Goal: Information Seeking & Learning: Learn about a topic

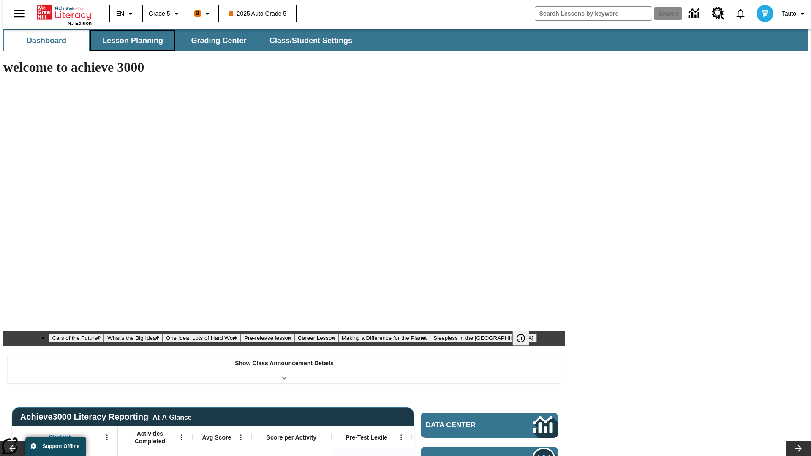
click at [129, 41] on span "Lesson Planning" at bounding box center [132, 41] width 61 height 10
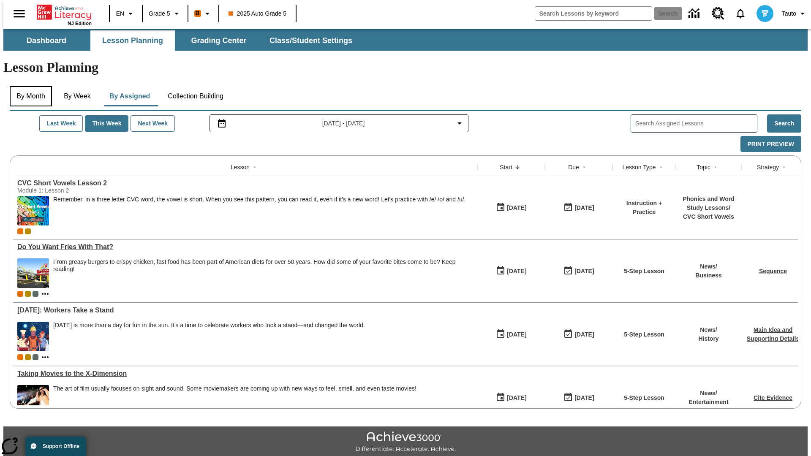
click at [28, 86] on button "By Month" at bounding box center [31, 96] width 42 height 20
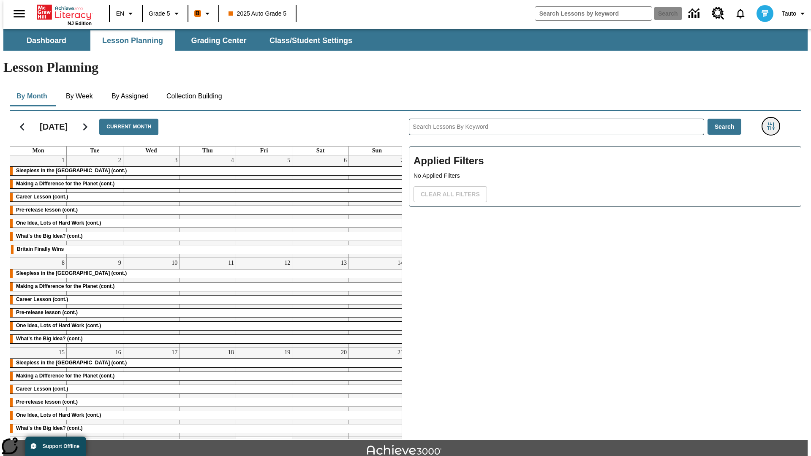
click at [773, 122] on icon "Filters Side menu" at bounding box center [771, 126] width 8 height 8
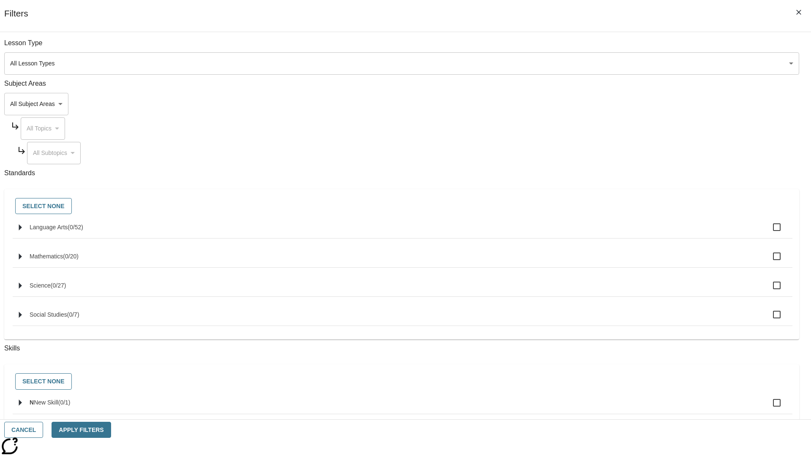
click at [608, 63] on body "Skip to main content NJ Edition EN Grade 5 B 2025 Auto Grade 5 Search 0 Tauto D…" at bounding box center [405, 262] width 804 height 466
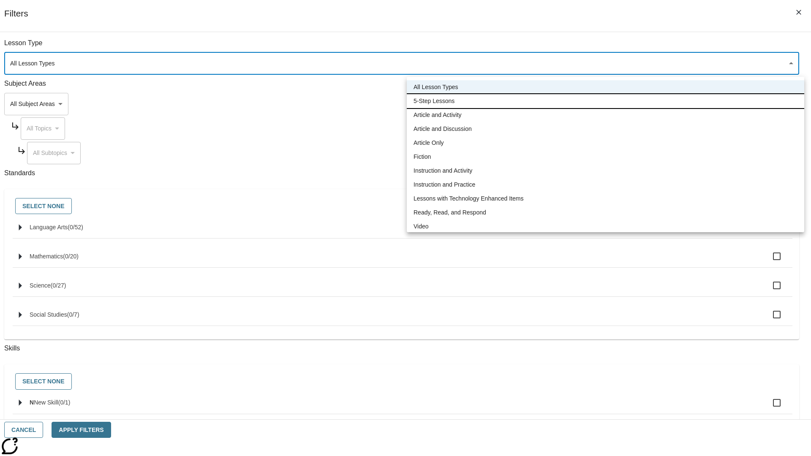
click at [605, 101] on li "5-Step Lessons" at bounding box center [605, 101] width 397 height 14
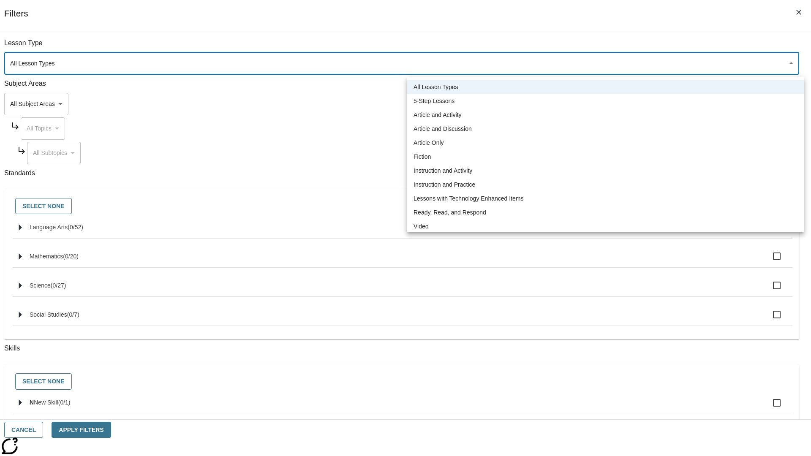
type input "1"
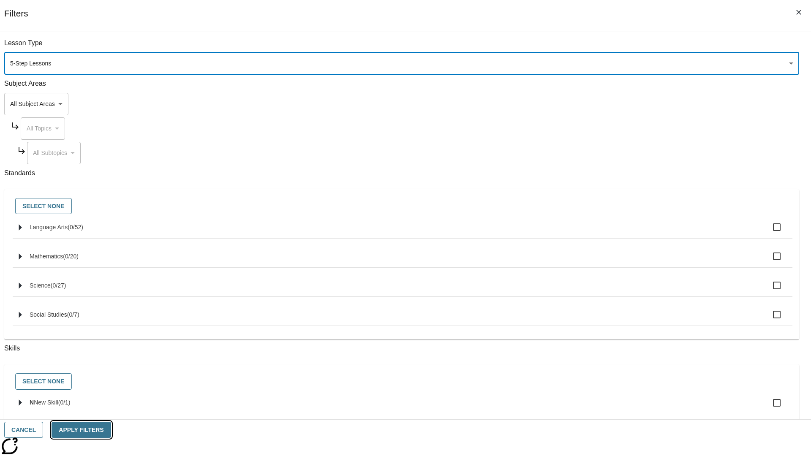
click at [111, 430] on button "Apply Filters" at bounding box center [81, 430] width 59 height 16
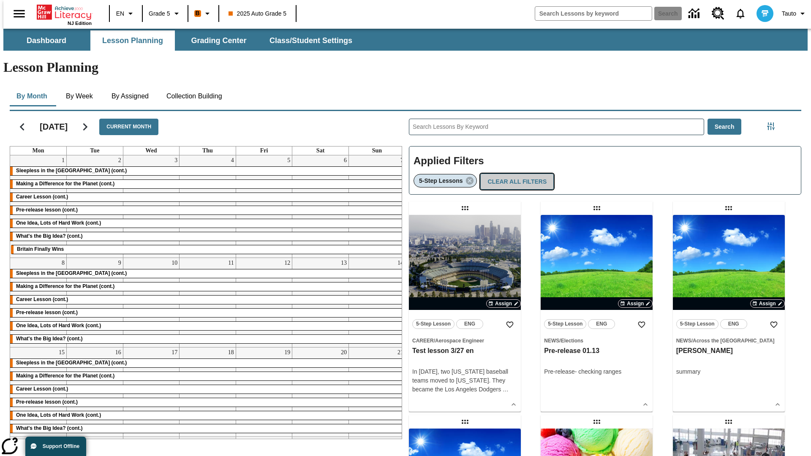
click at [514, 174] on button "Clear All Filters" at bounding box center [516, 182] width 73 height 16
click at [773, 122] on icon "Filters Side menu" at bounding box center [771, 126] width 8 height 8
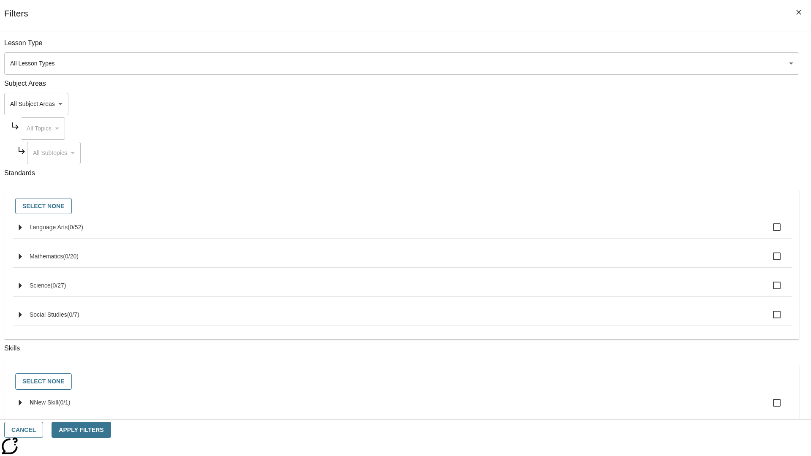
click at [608, 104] on body "Skip to main content NJ Edition EN Grade 5 B 2025 Auto Grade 5 Search 0 Tauto D…" at bounding box center [405, 262] width 804 height 466
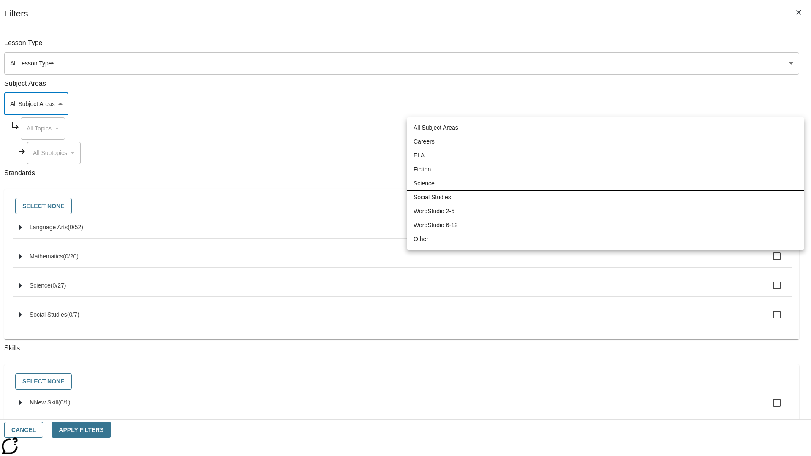
click at [605, 183] on li "Science" at bounding box center [605, 184] width 397 height 14
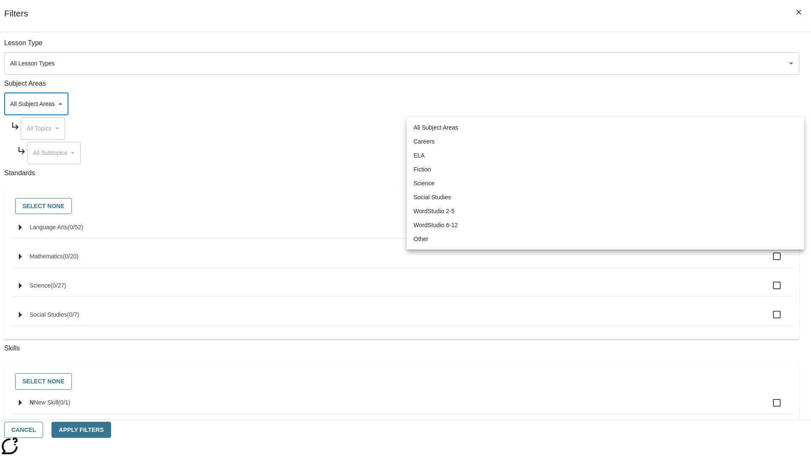
type input "2"
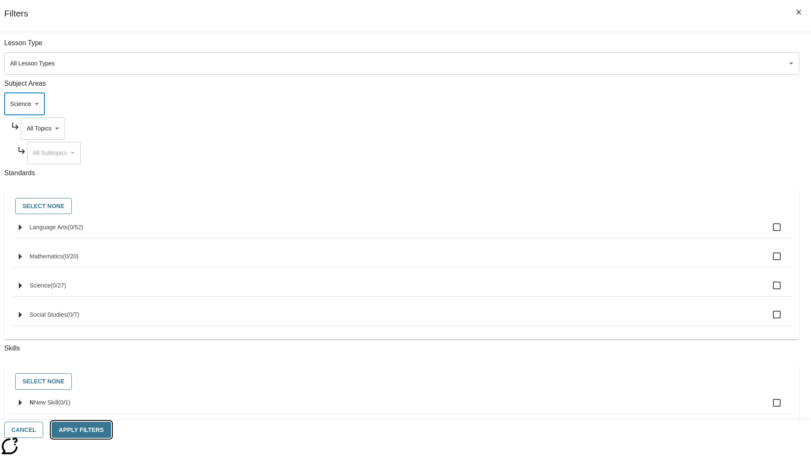
click at [111, 430] on button "Apply Filters" at bounding box center [81, 430] width 59 height 16
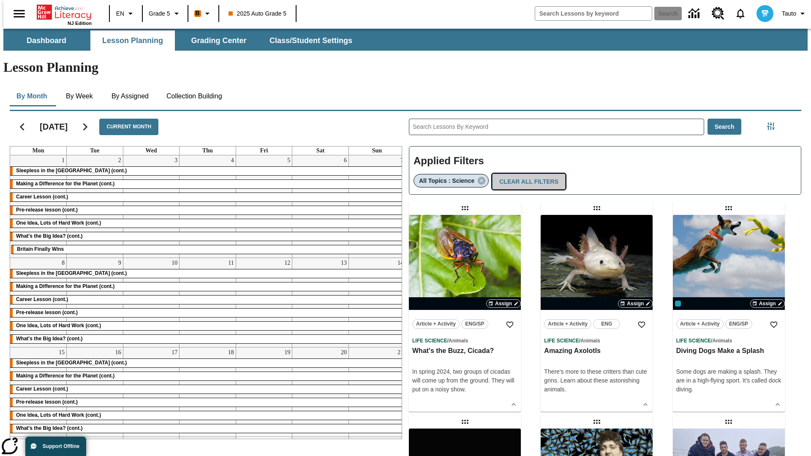
click at [525, 174] on button "Clear All Filters" at bounding box center [528, 182] width 73 height 16
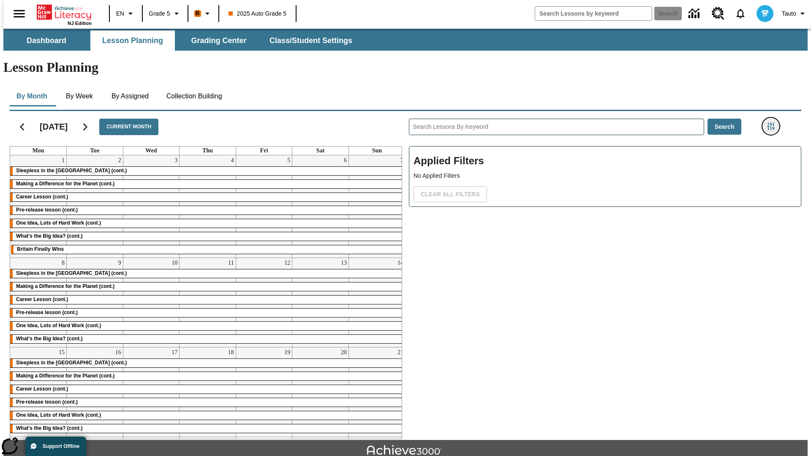
click at [773, 122] on icon "Filters Side menu" at bounding box center [771, 126] width 8 height 8
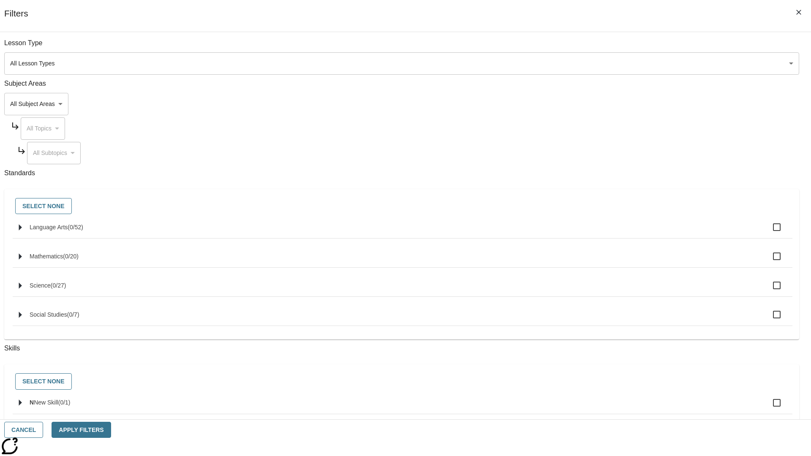
click at [68, 231] on span "Language Arts" at bounding box center [49, 227] width 38 height 7
click at [768, 232] on input "Language Arts ( 0 / 52 )" at bounding box center [777, 227] width 18 height 18
checkbox input "true"
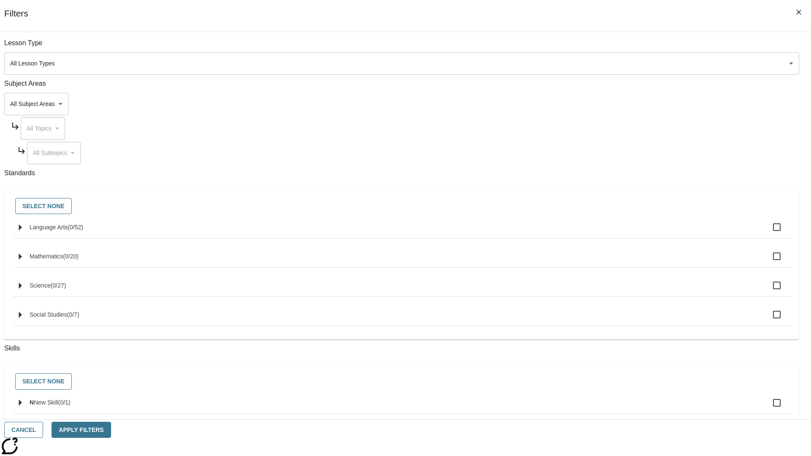
checkbox input "true"
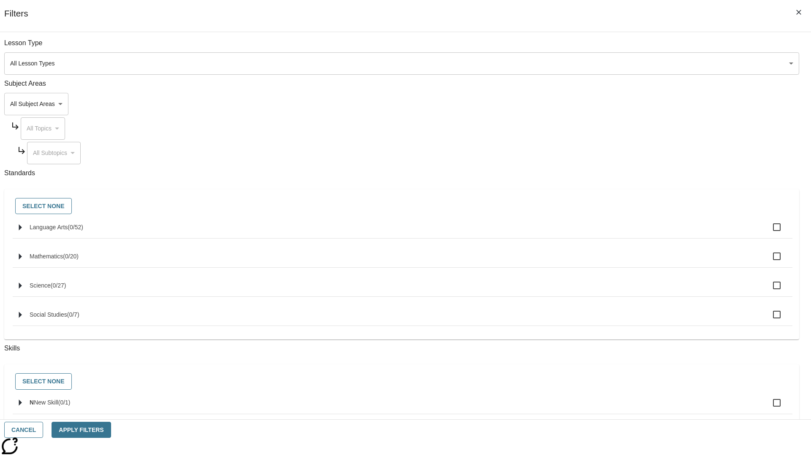
checkbox input "true"
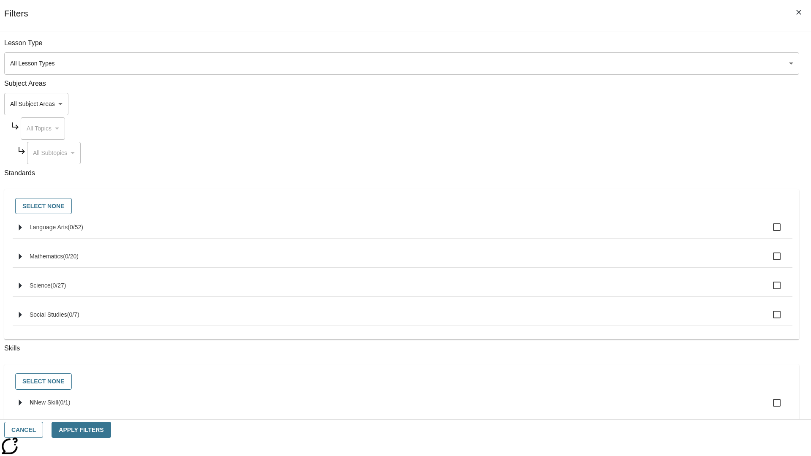
checkbox input "true"
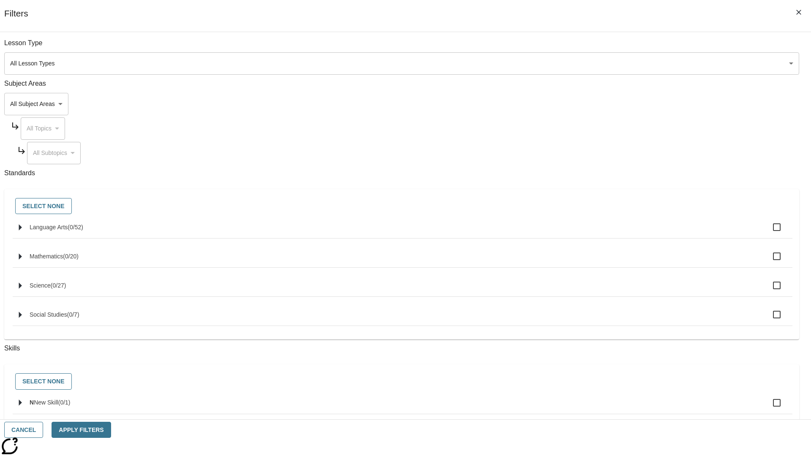
checkbox input "true"
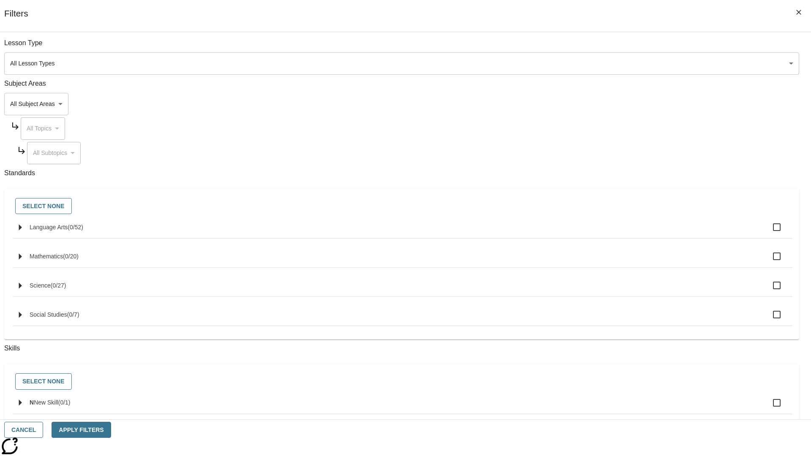
checkbox input "true"
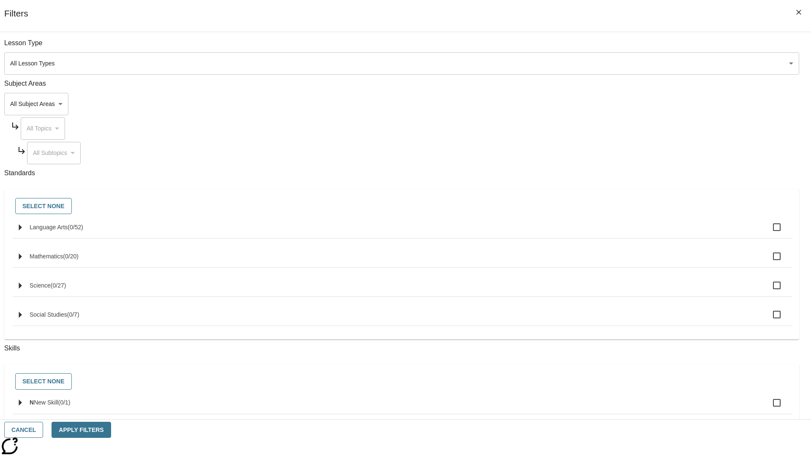
checkbox input "true"
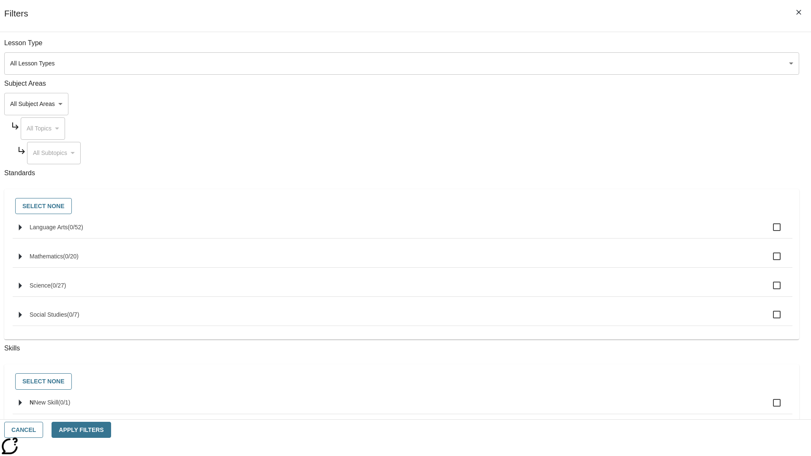
checkbox input "true"
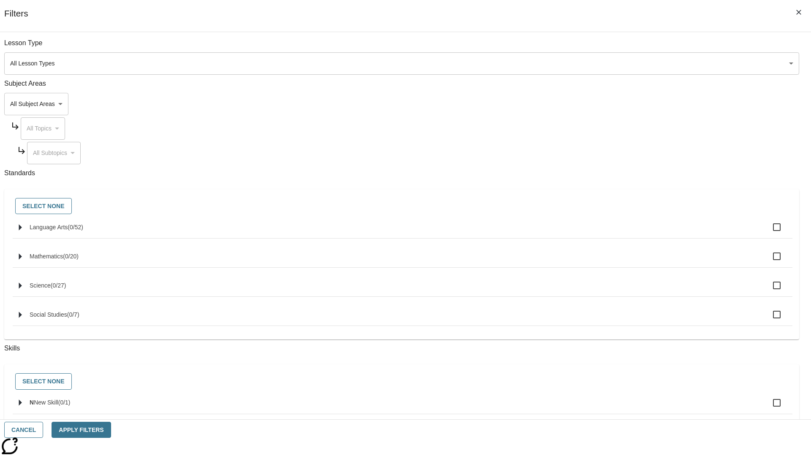
checkbox input "true"
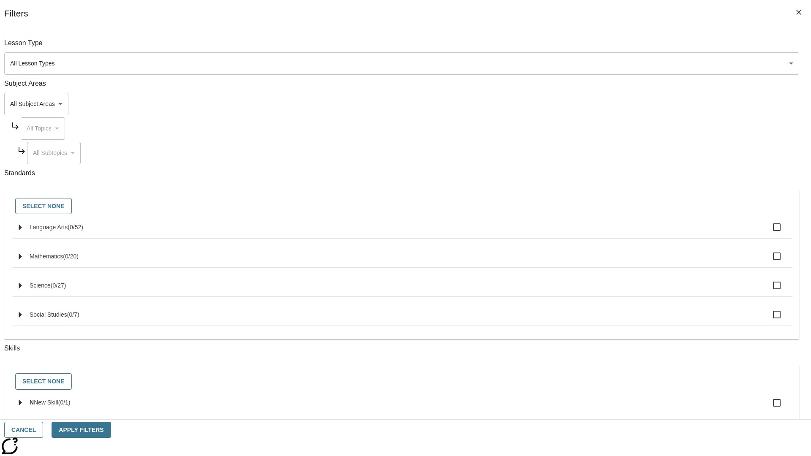
checkbox input "true"
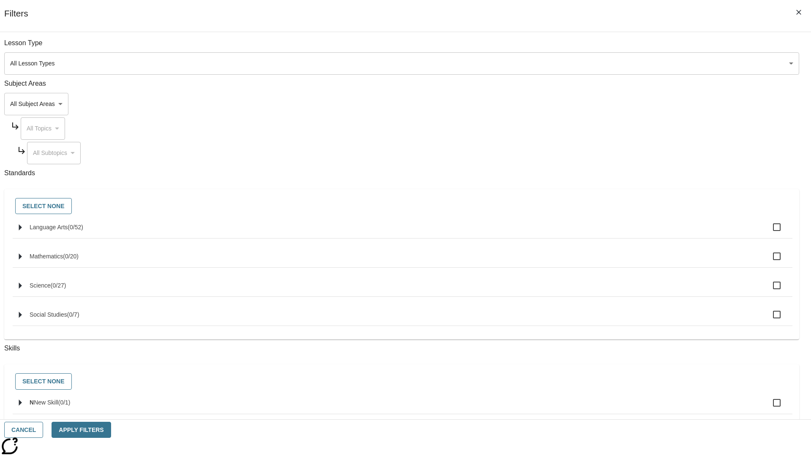
checkbox input "true"
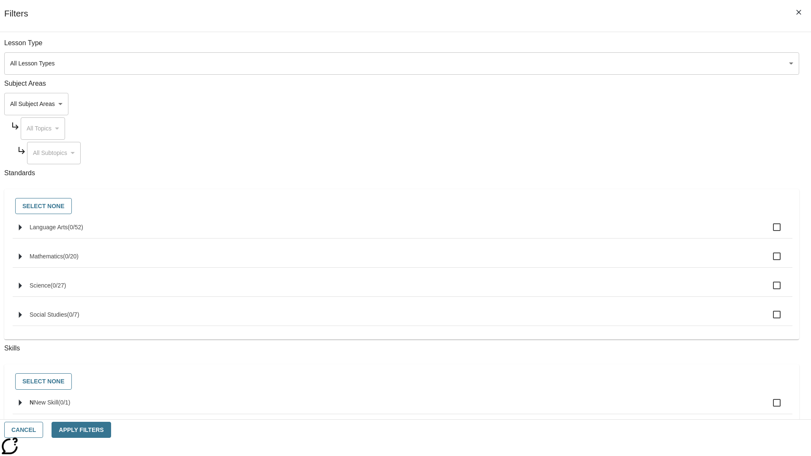
checkbox input "true"
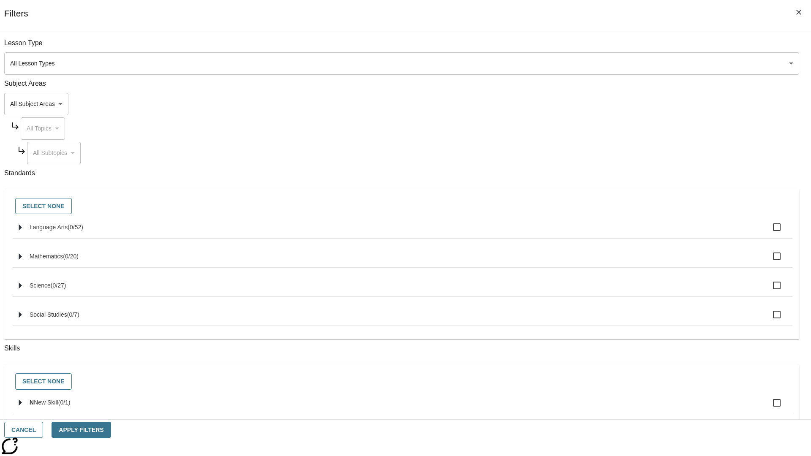
checkbox input "true"
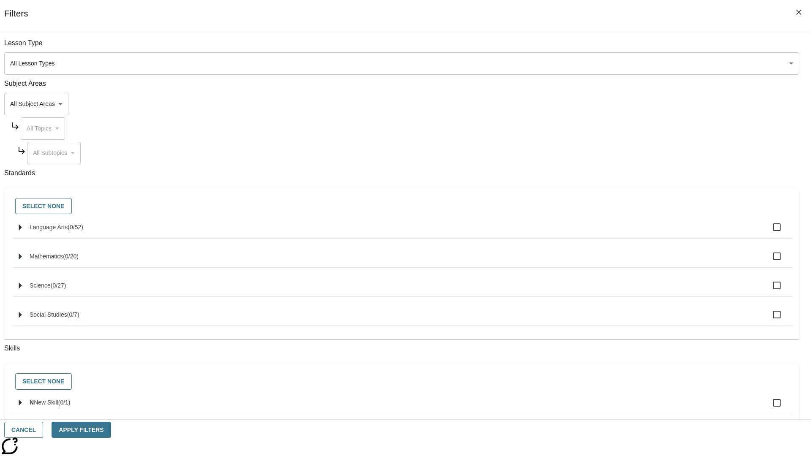
checkbox input "true"
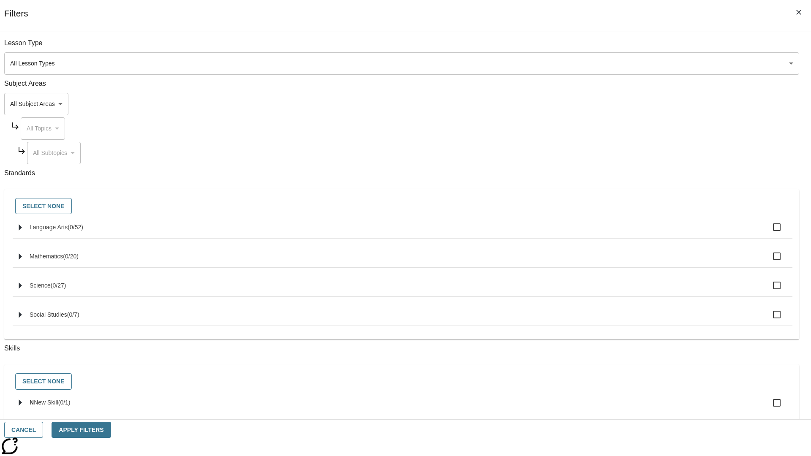
checkbox input "true"
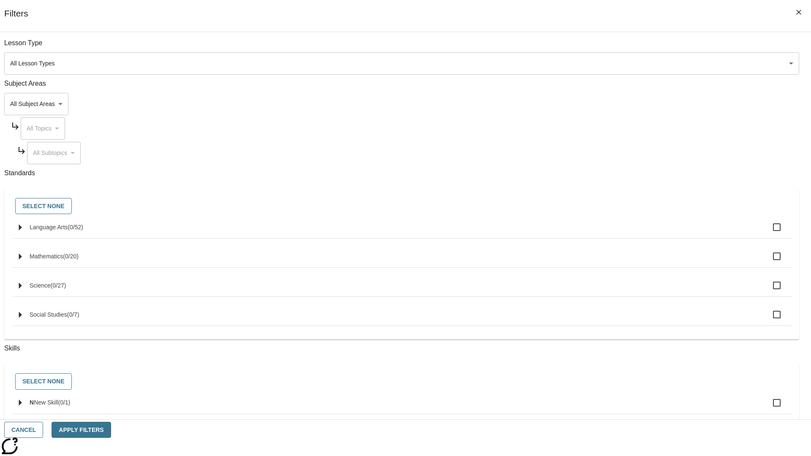
checkbox input "true"
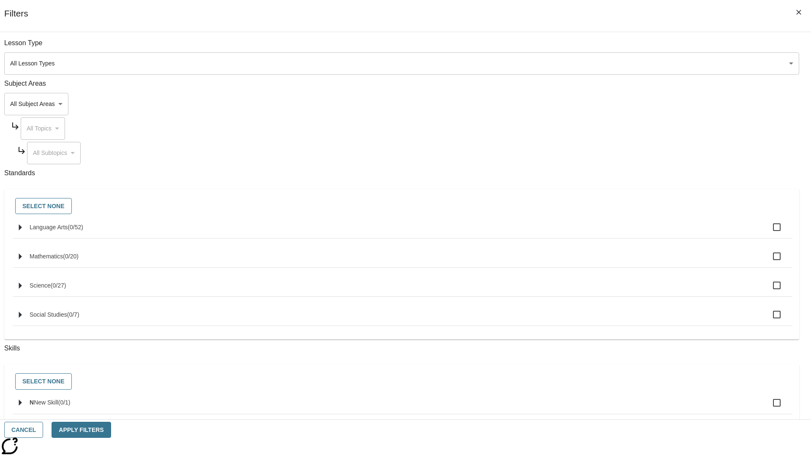
checkbox input "true"
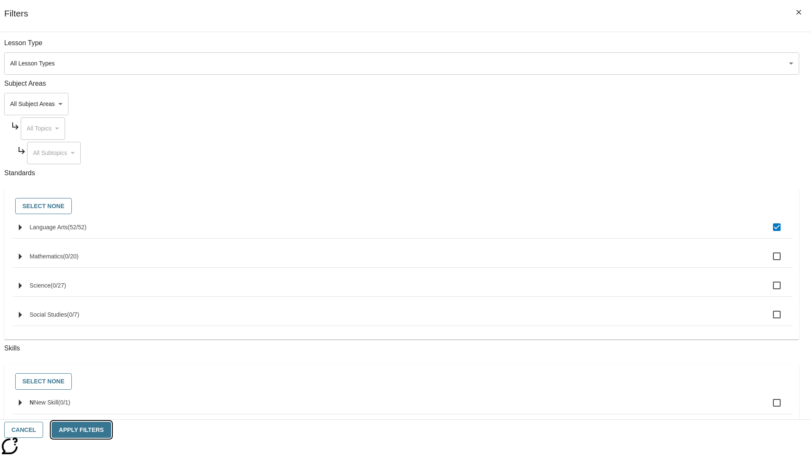
click at [111, 430] on button "Apply Filters" at bounding box center [81, 430] width 59 height 16
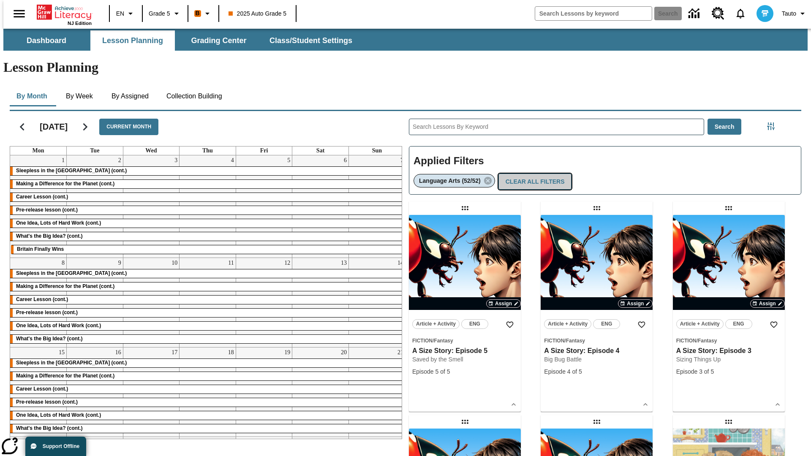
click at [533, 174] on button "Clear All Filters" at bounding box center [534, 182] width 73 height 16
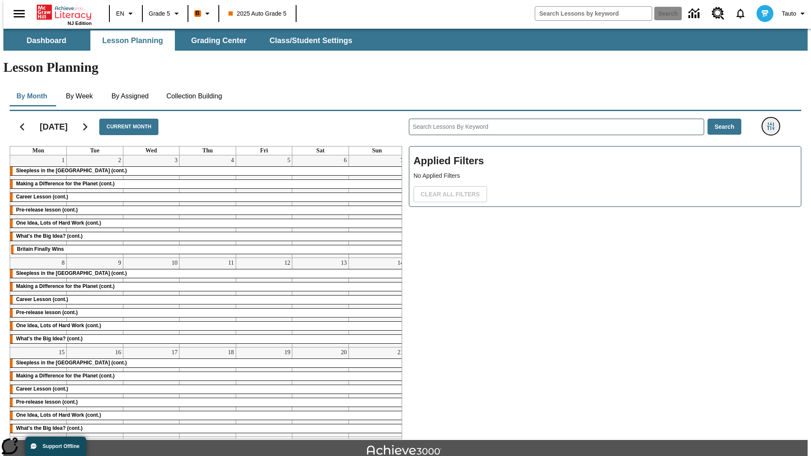
click at [773, 122] on icon "Filters Side menu" at bounding box center [771, 126] width 8 height 8
